Goal: Navigation & Orientation: Find specific page/section

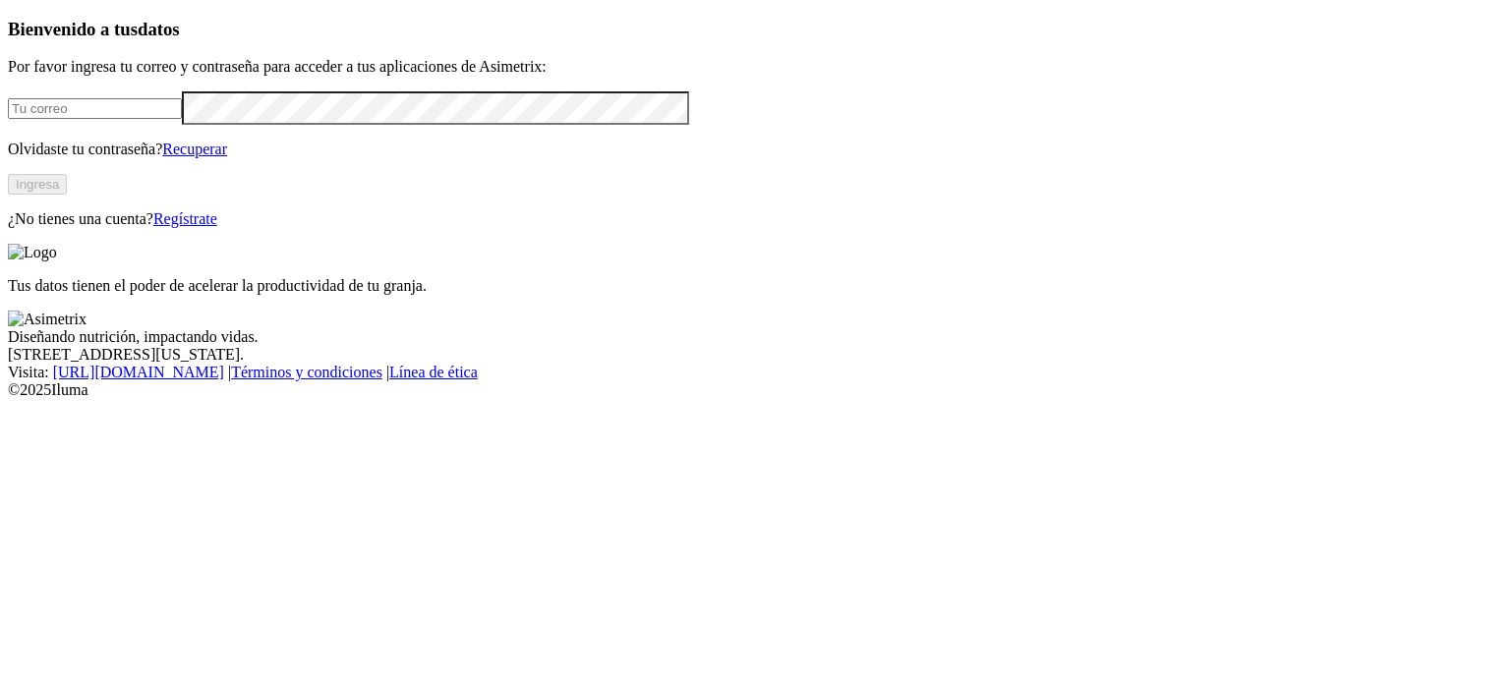
type input "[PERSON_NAME][EMAIL_ADDRESS][PERSON_NAME][DOMAIN_NAME]"
click at [67, 195] on button "Ingresa" at bounding box center [37, 184] width 59 height 21
